Goal: Task Accomplishment & Management: Use online tool/utility

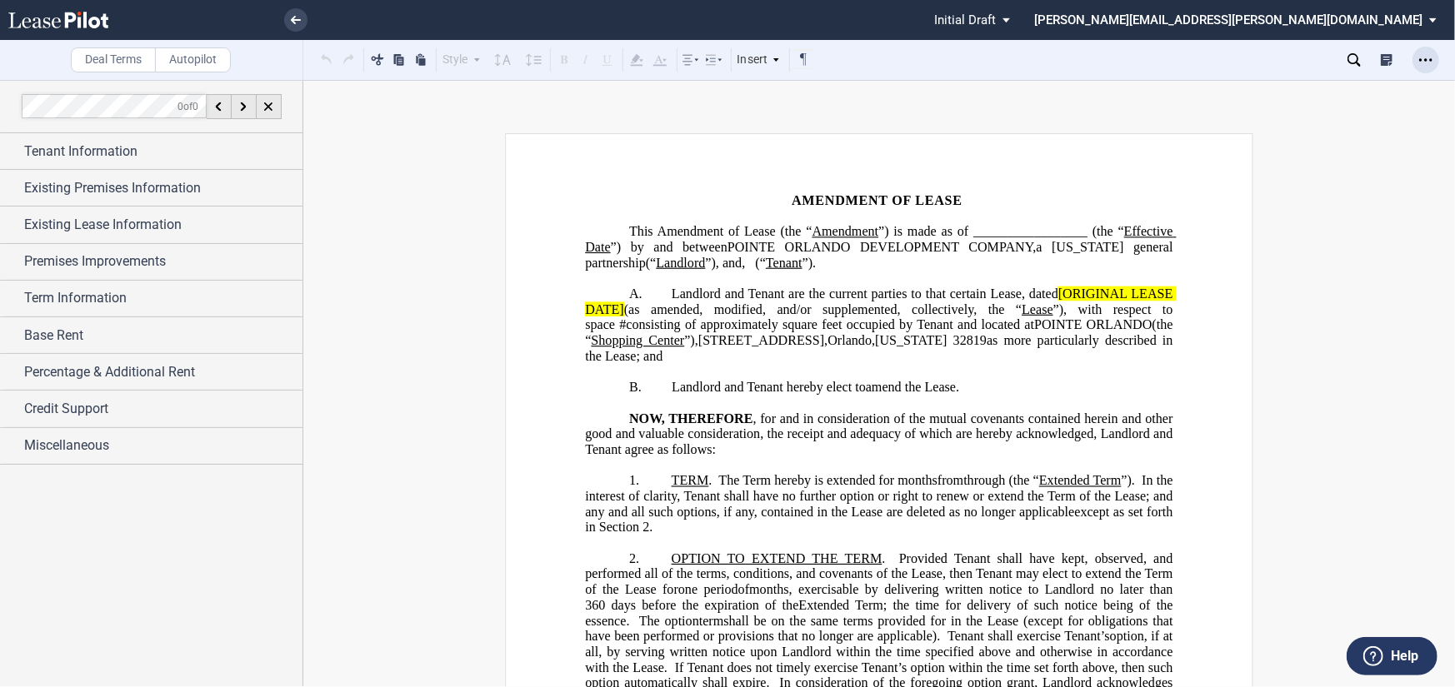
click at [1430, 53] on icon "Open Lease options menu" at bounding box center [1425, 59] width 13 height 13
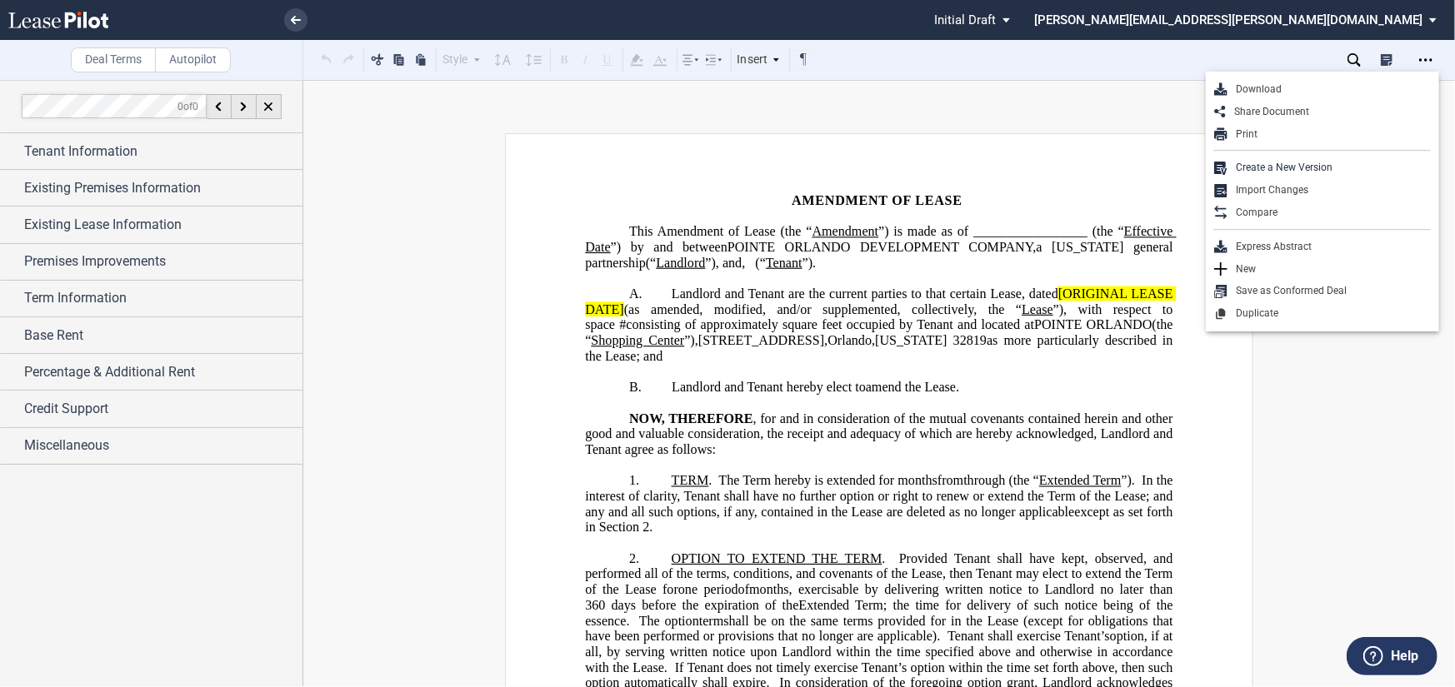
drag, startPoint x: 1135, startPoint y: 82, endPoint x: 757, endPoint y: 101, distance: 377.9
click at [1131, 82] on div "Deal Terms Autopilot Style Normal 8pt 9pt 10pt 10.5pt 11pt 12pt 14pt 16pt Norma…" at bounding box center [727, 383] width 1455 height 607
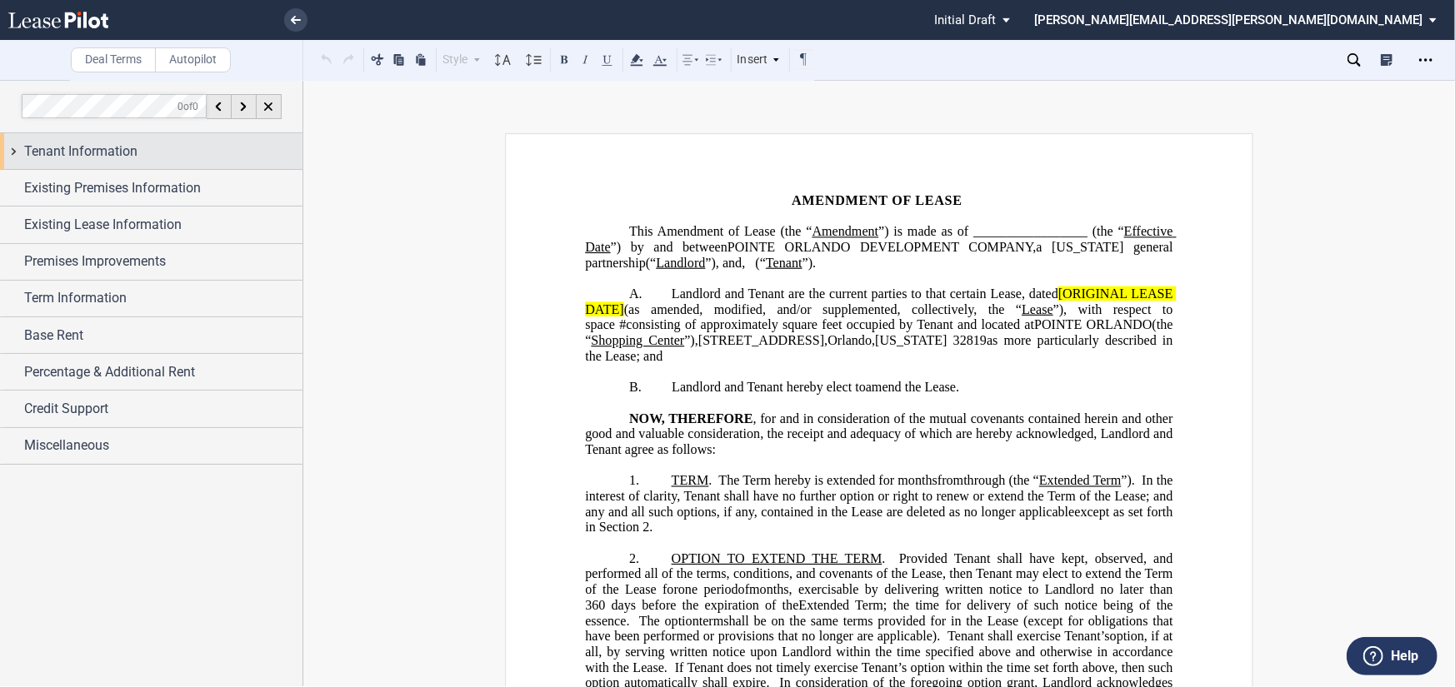
click at [156, 137] on div "Tenant Information" at bounding box center [151, 151] width 302 height 36
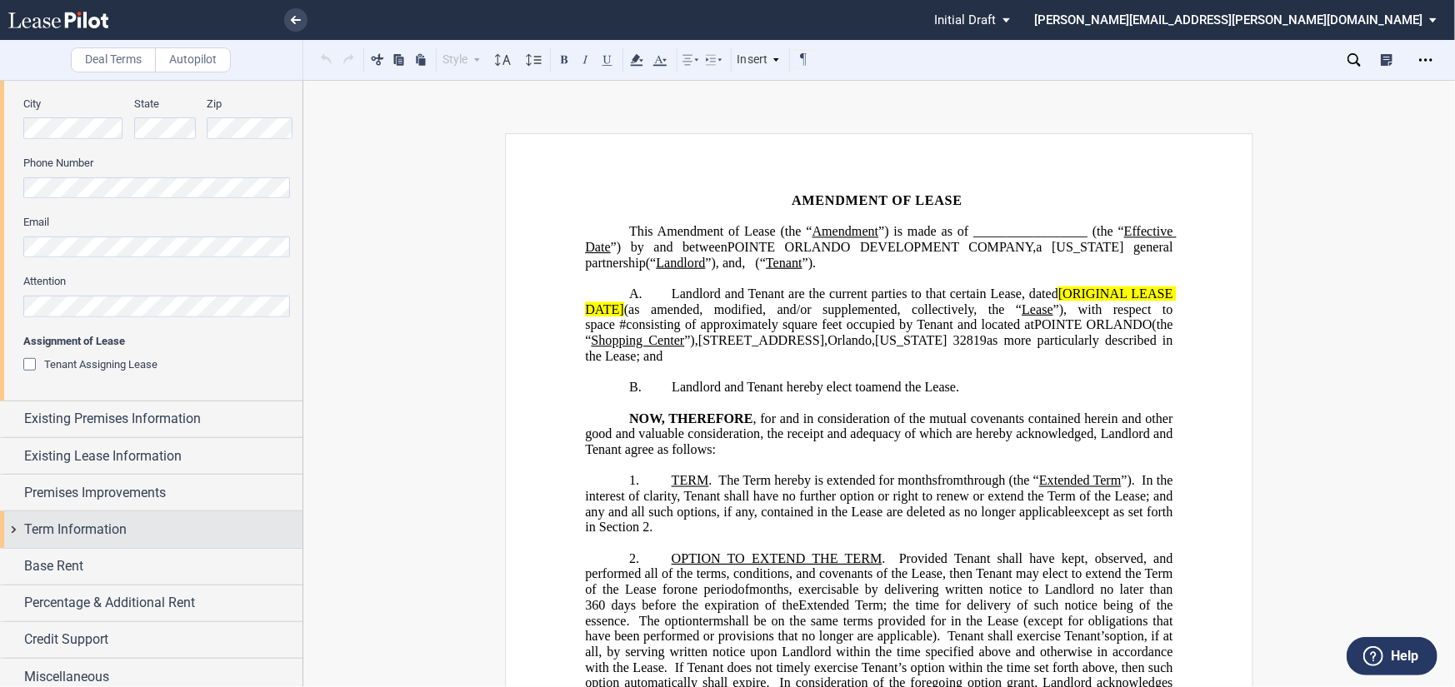
scroll to position [459, 0]
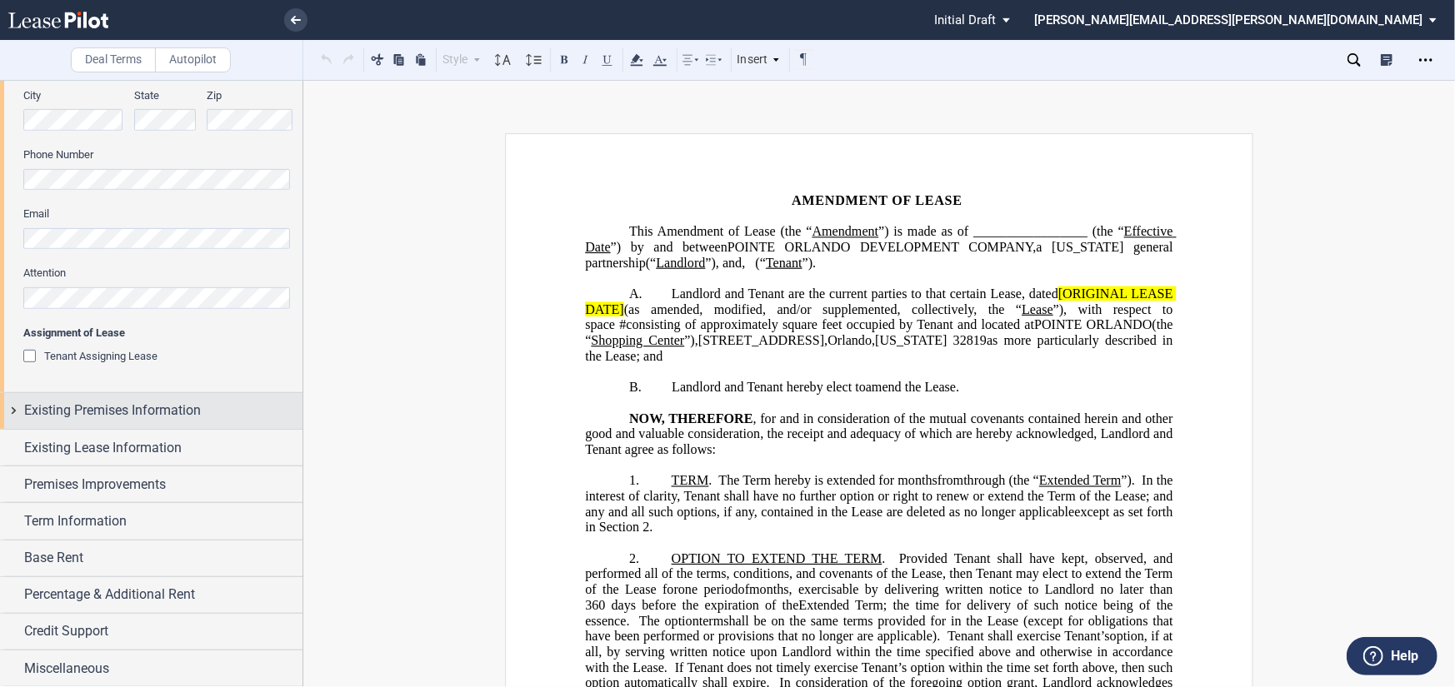
click at [148, 409] on span "Existing Premises Information" at bounding box center [112, 411] width 177 height 20
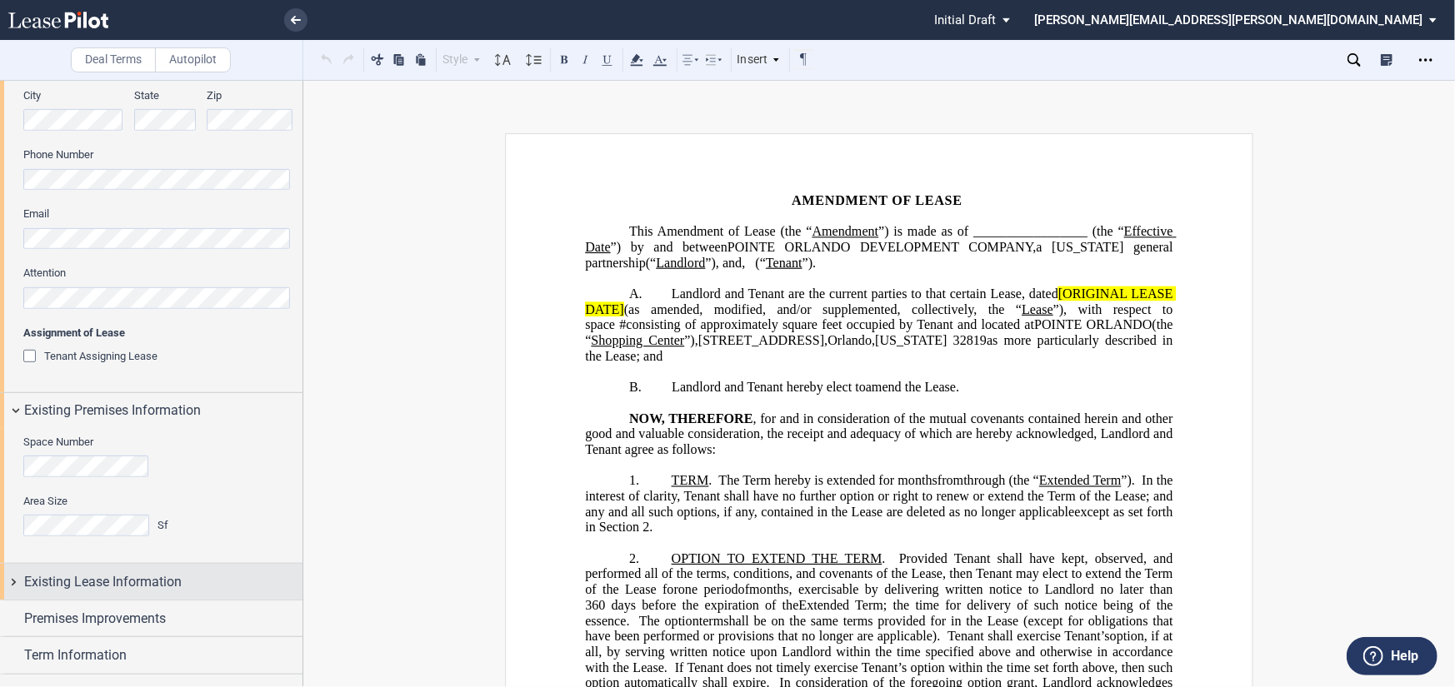
click at [159, 572] on span "Existing Lease Information" at bounding box center [102, 582] width 157 height 20
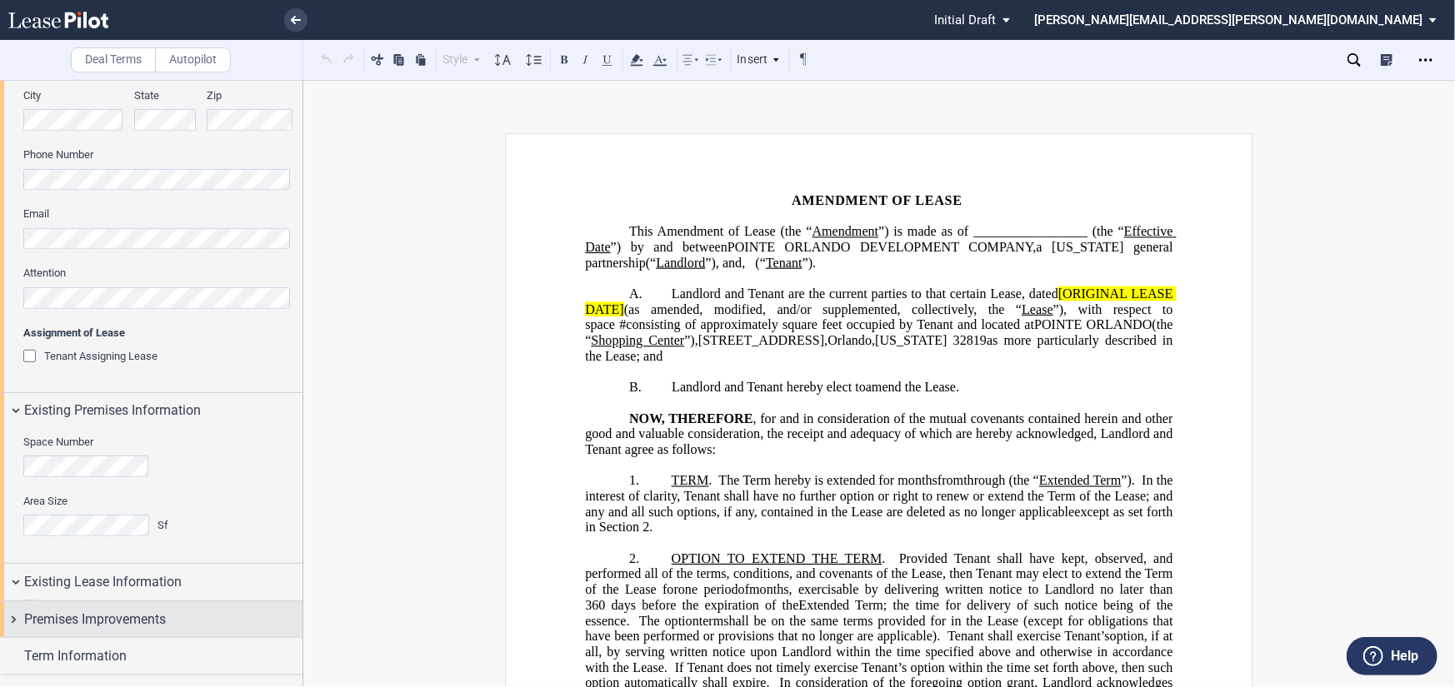
click at [142, 610] on span "Premises Improvements" at bounding box center [95, 620] width 142 height 20
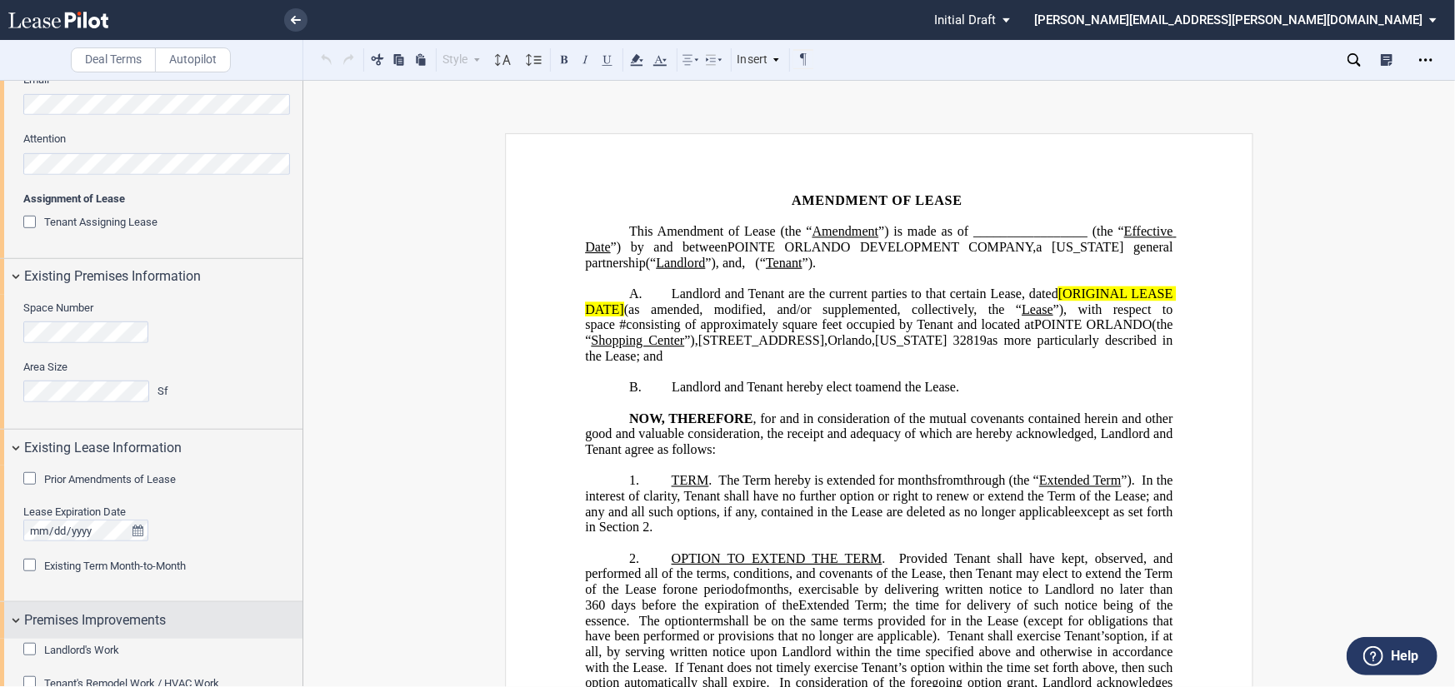
click at [132, 611] on span "Premises Improvements" at bounding box center [95, 621] width 142 height 20
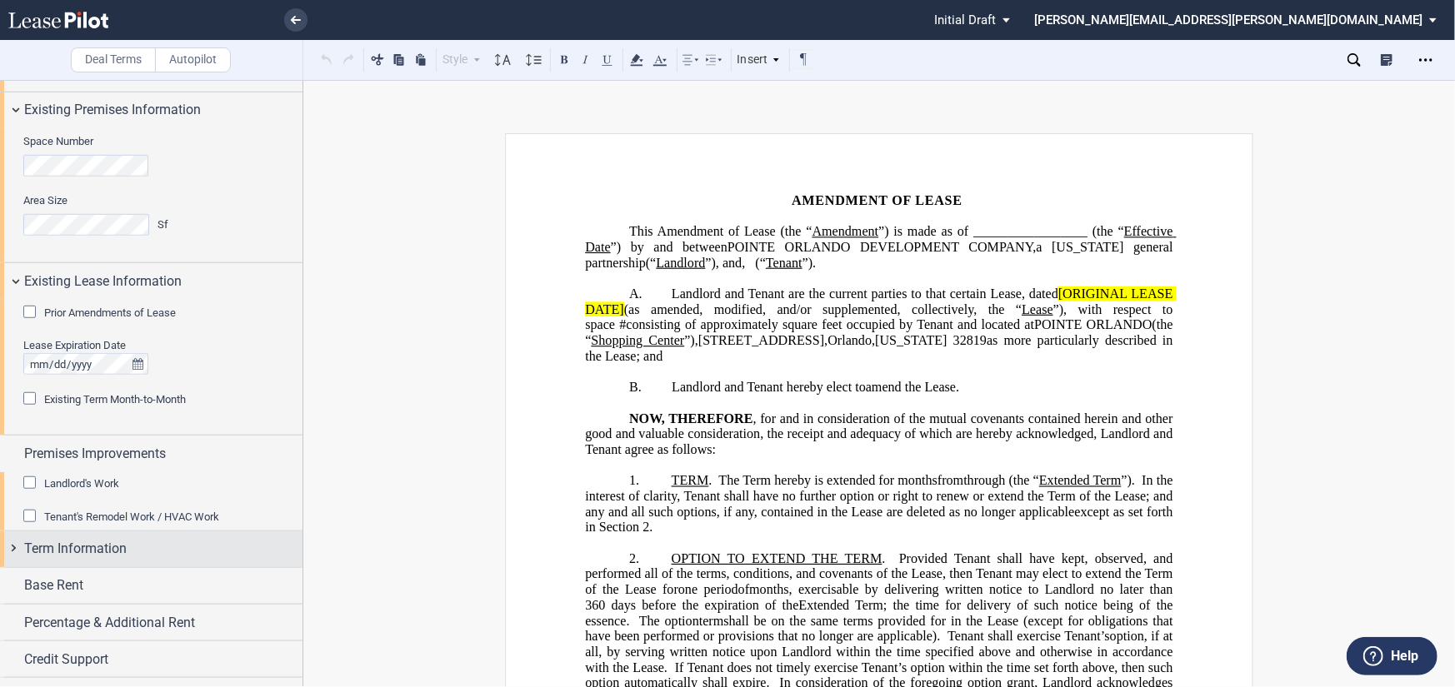
click at [101, 539] on span "Term Information" at bounding box center [75, 549] width 102 height 20
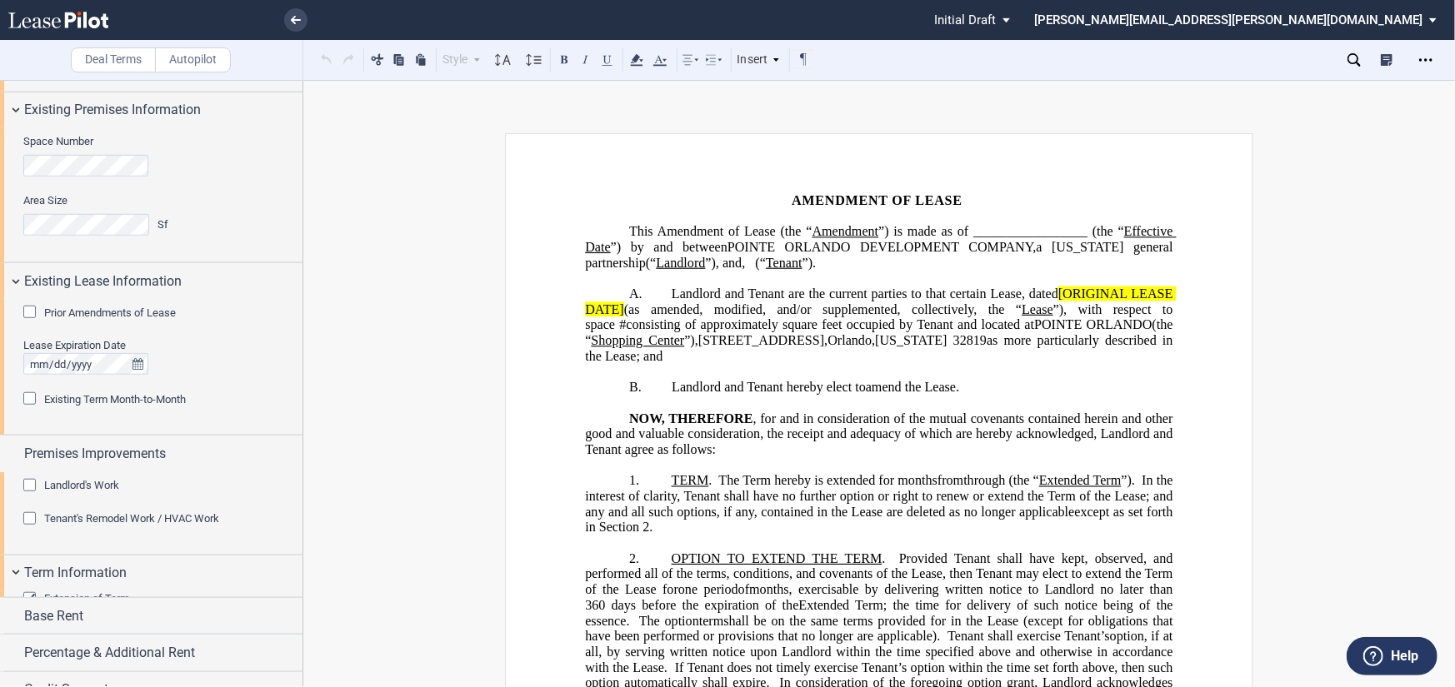
drag, startPoint x: 75, startPoint y: 550, endPoint x: 189, endPoint y: 447, distance: 153.4
click at [75, 607] on span "Base Rent" at bounding box center [53, 617] width 59 height 20
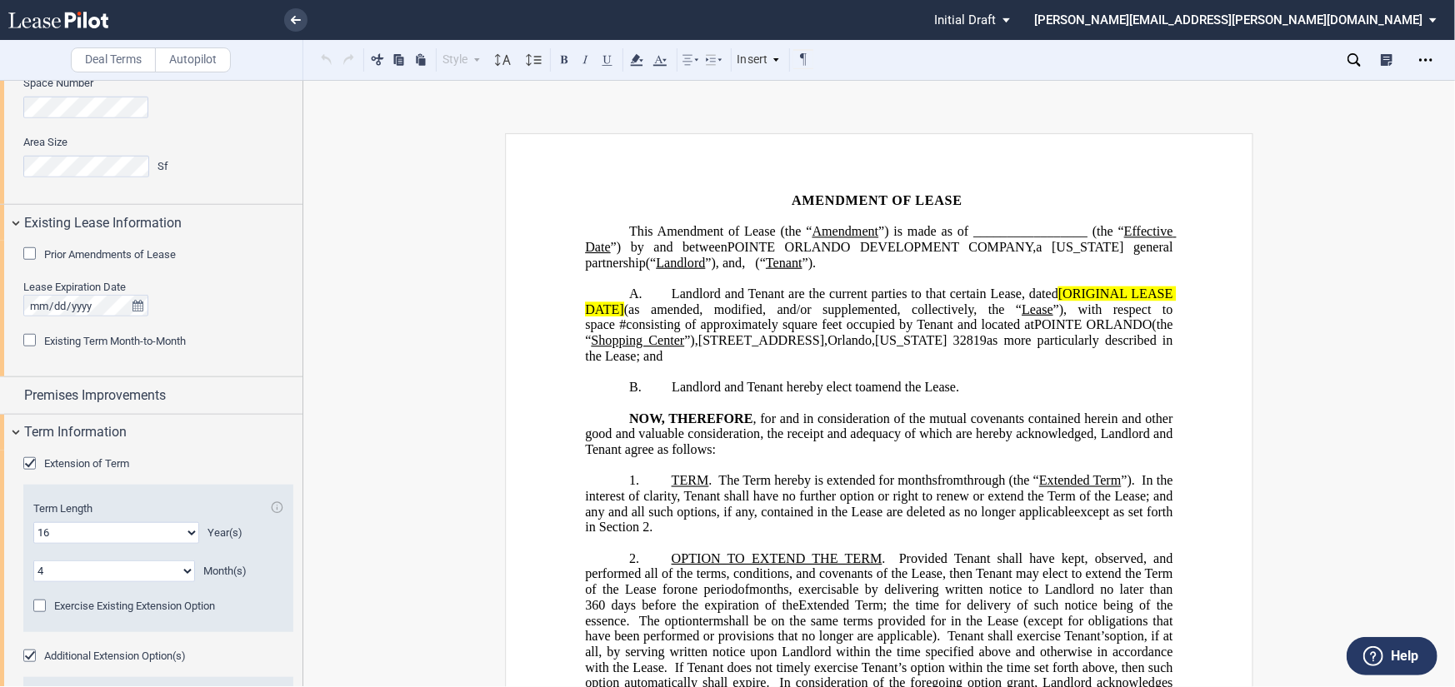
click at [31, 466] on div "Extension of Term" at bounding box center [31, 465] width 17 height 17
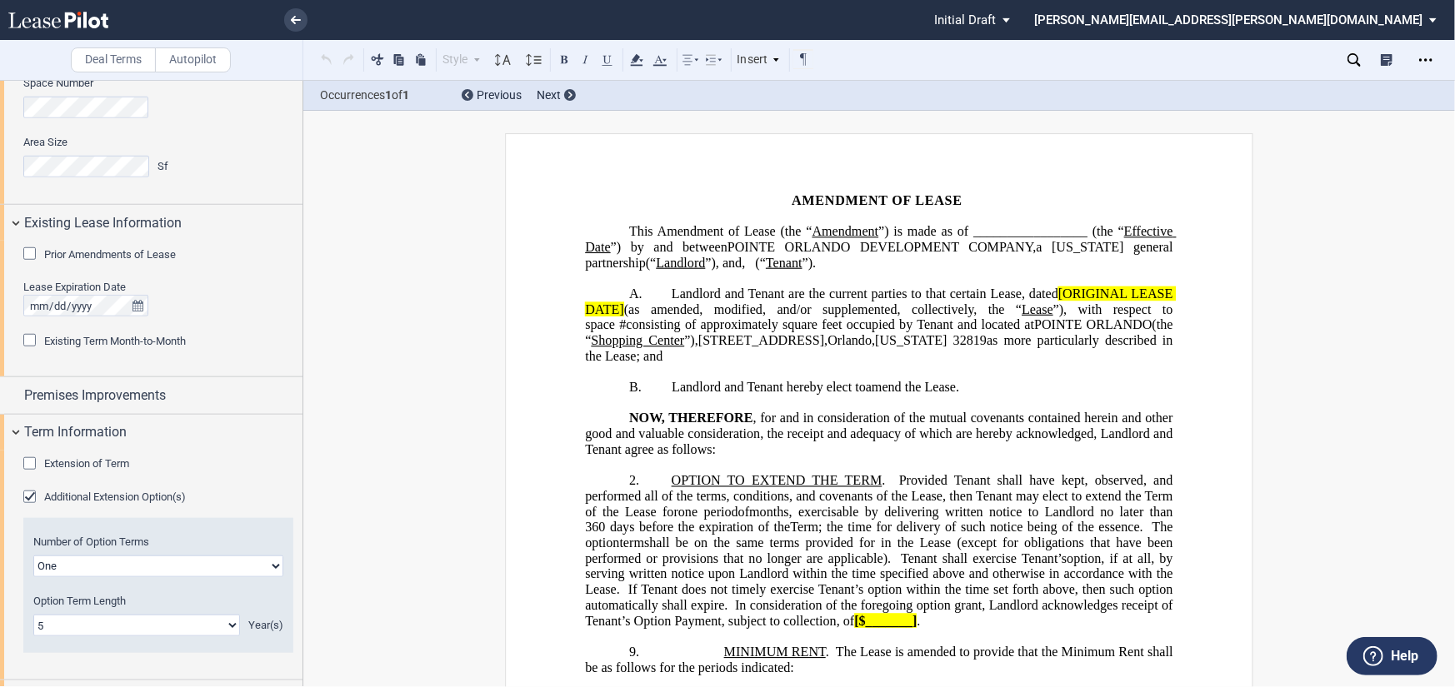
click at [32, 492] on div "Additional Extension Option(s)" at bounding box center [31, 499] width 17 height 17
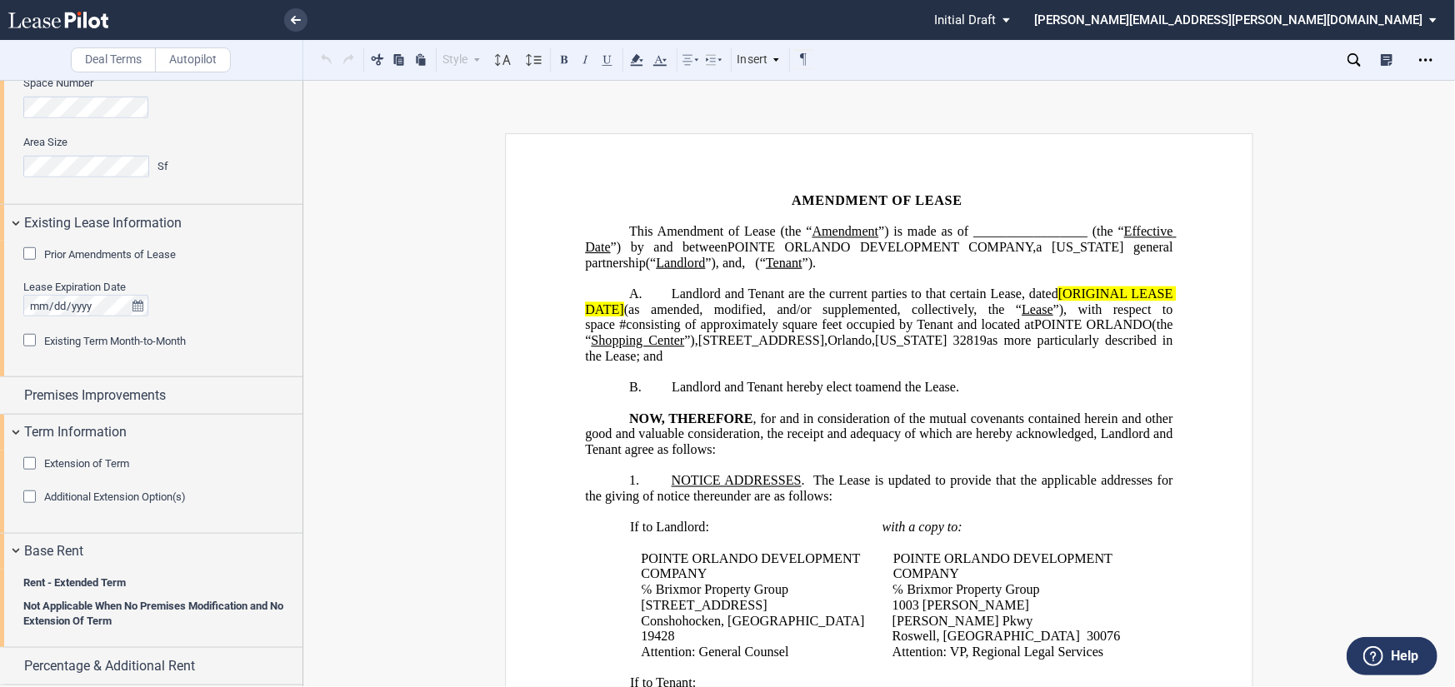
click at [67, 656] on span "Percentage & Additional Rent" at bounding box center [109, 666] width 171 height 20
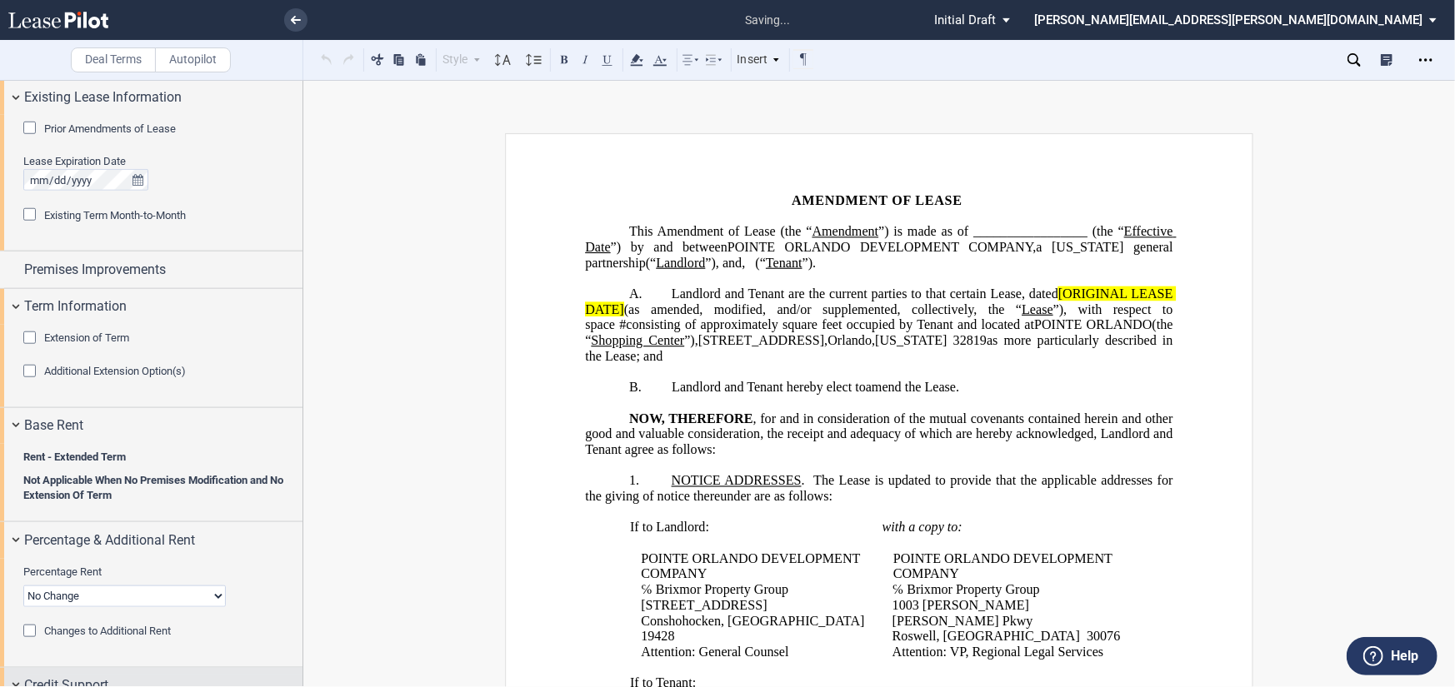
scroll to position [1081, 0]
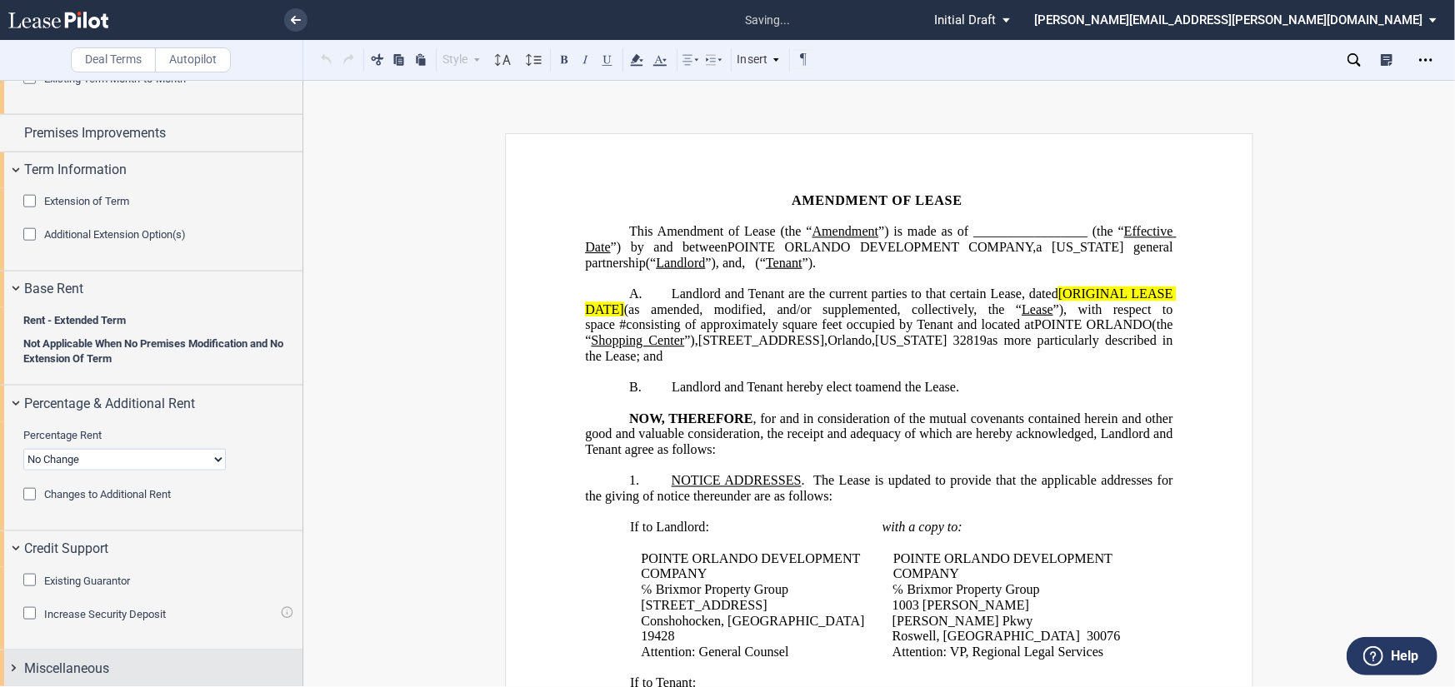
click at [91, 659] on span "Miscellaneous" at bounding box center [66, 669] width 85 height 20
click at [18, 665] on div "Miscellaneous" at bounding box center [151, 669] width 302 height 36
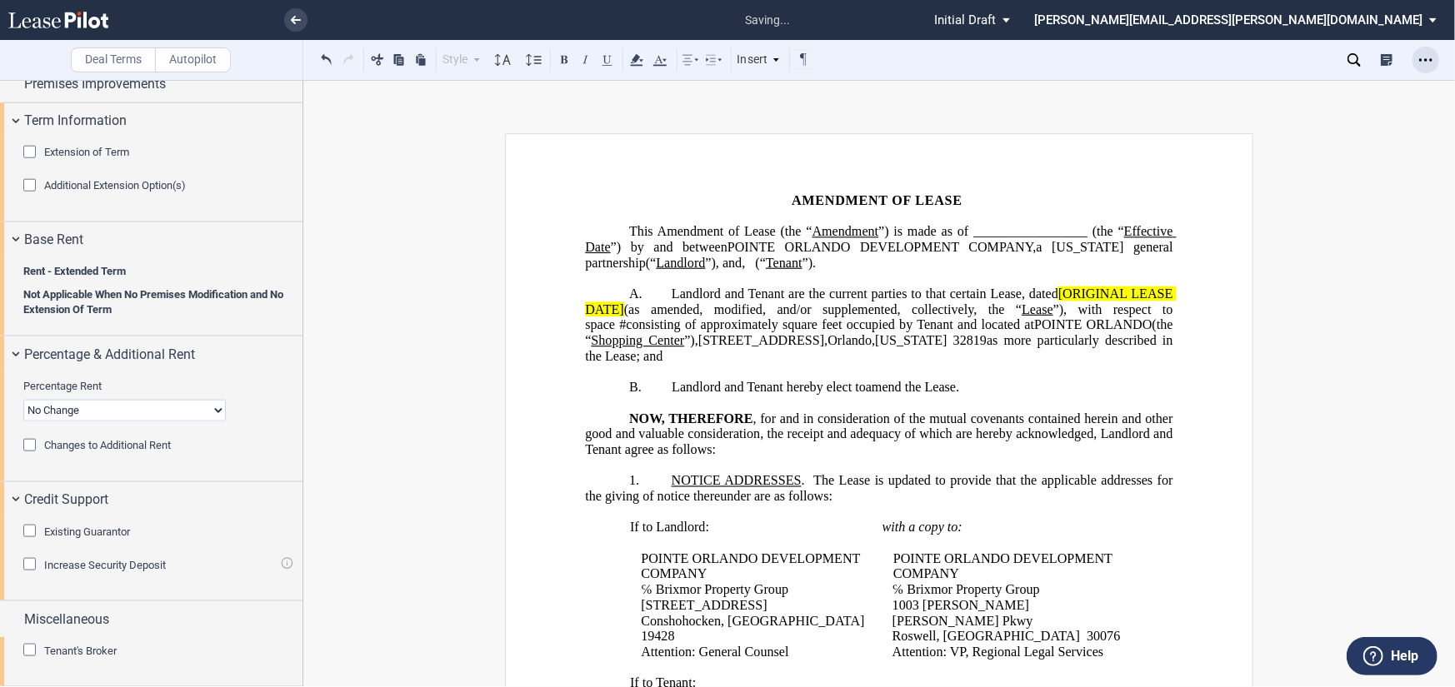
click at [1425, 60] on use "Open Lease options menu" at bounding box center [1425, 59] width 13 height 2
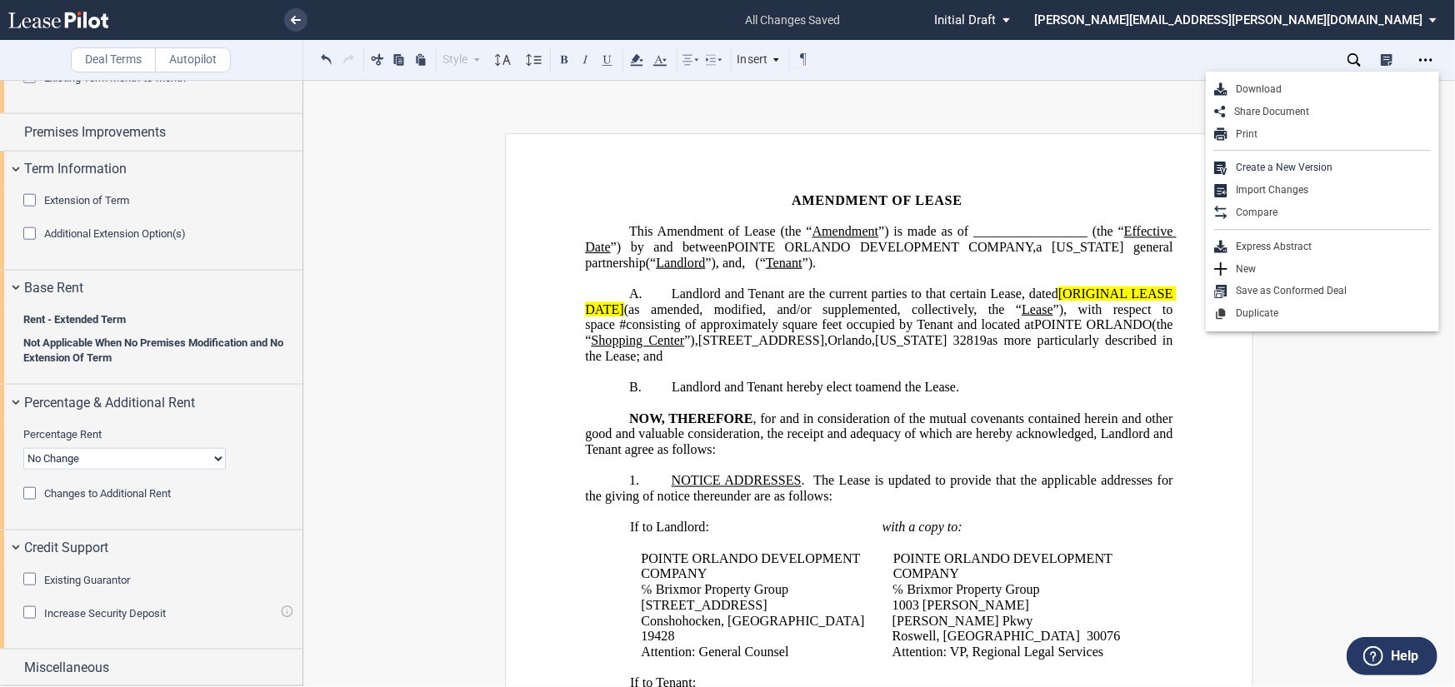
click at [1241, 91] on div "Download" at bounding box center [1328, 89] width 203 height 14
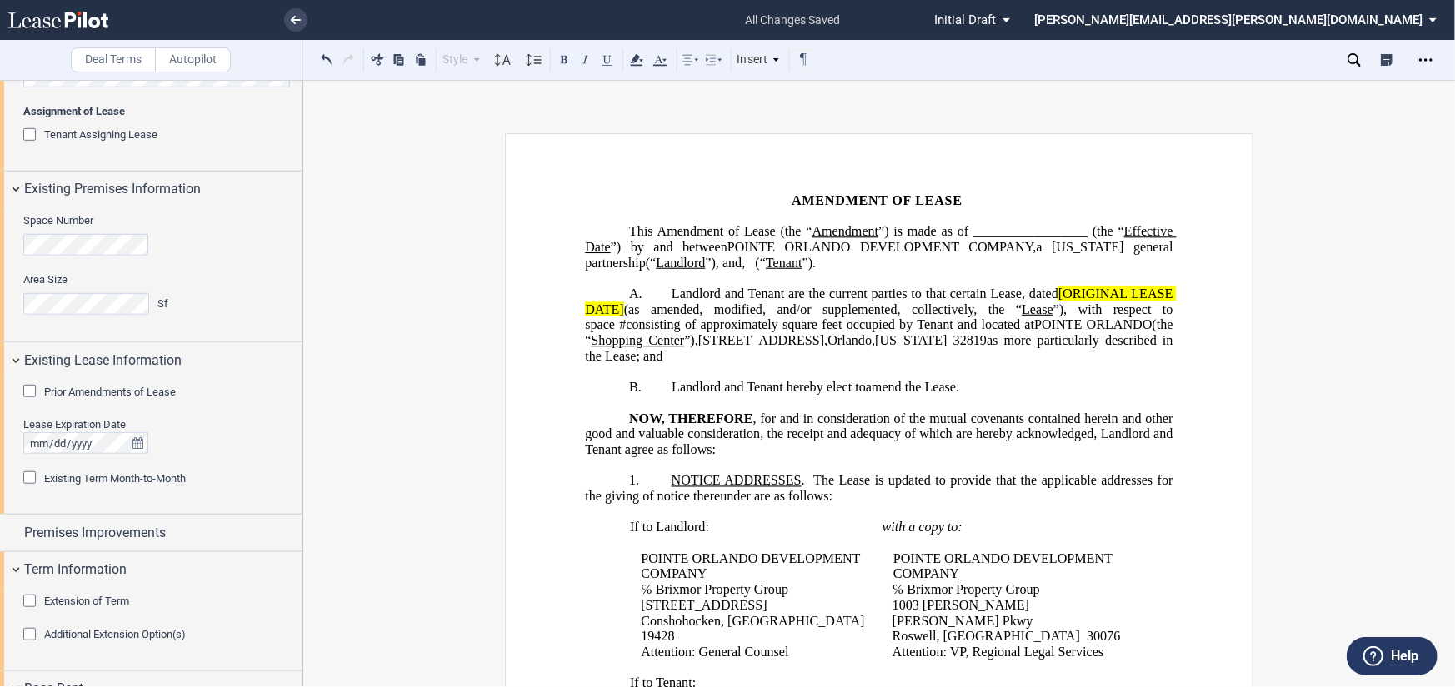
scroll to position [665, 0]
